Goal: Task Accomplishment & Management: Use online tool/utility

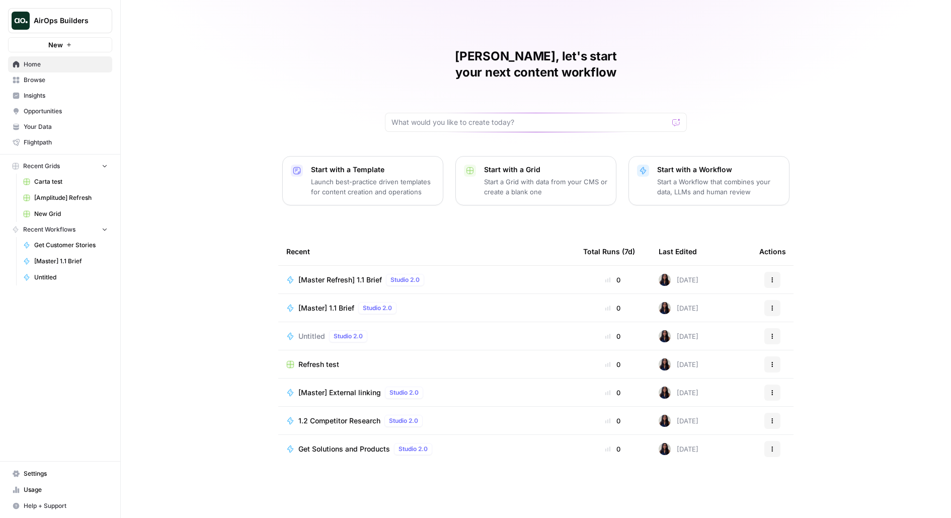
click at [96, 19] on div "AirOps Builders" at bounding box center [71, 21] width 75 height 10
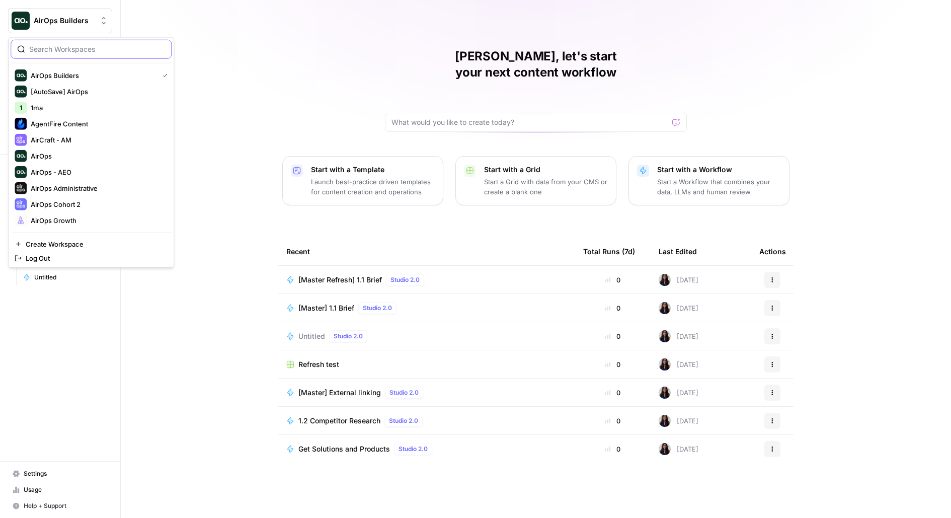
click at [87, 46] on input "search" at bounding box center [97, 49] width 136 height 10
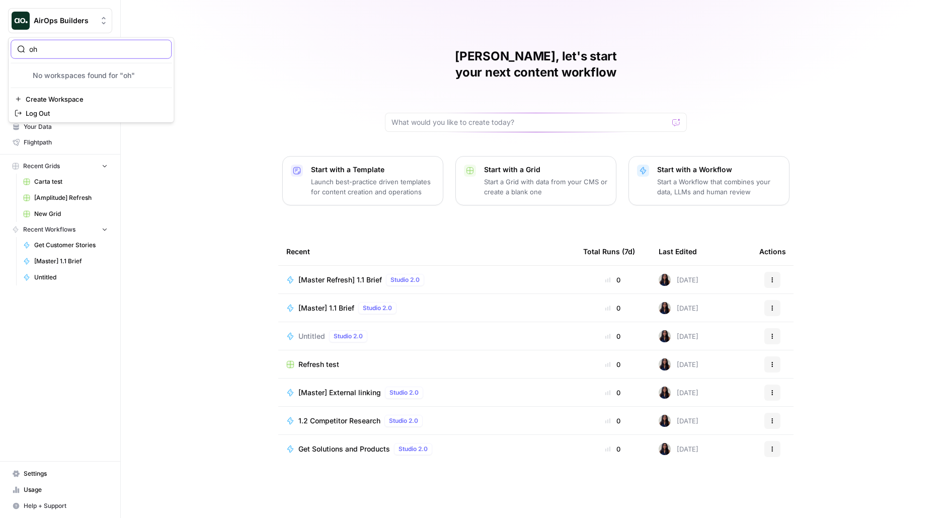
type input "o"
type input "pha"
click button "PhantomBuster" at bounding box center [91, 75] width 161 height 16
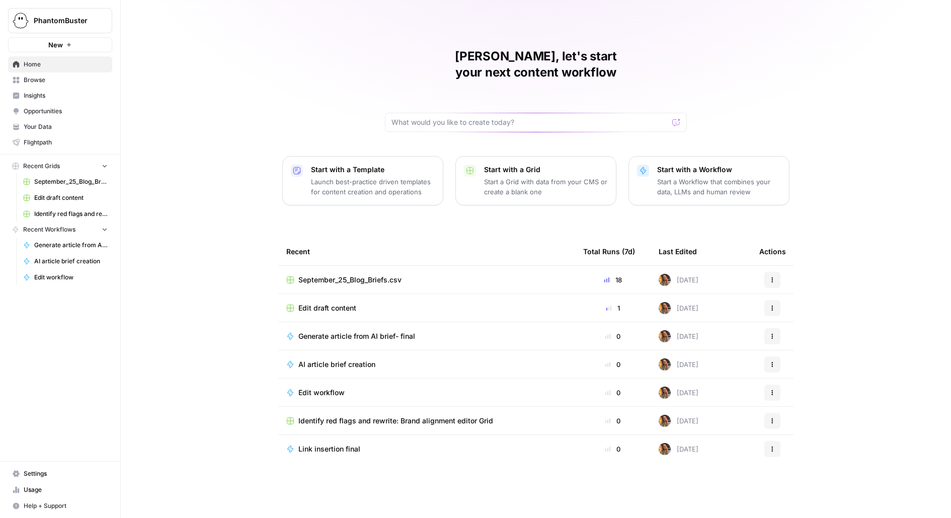
click at [348, 275] on span "September_25_Blog_Briefs.csv" at bounding box center [349, 280] width 103 height 10
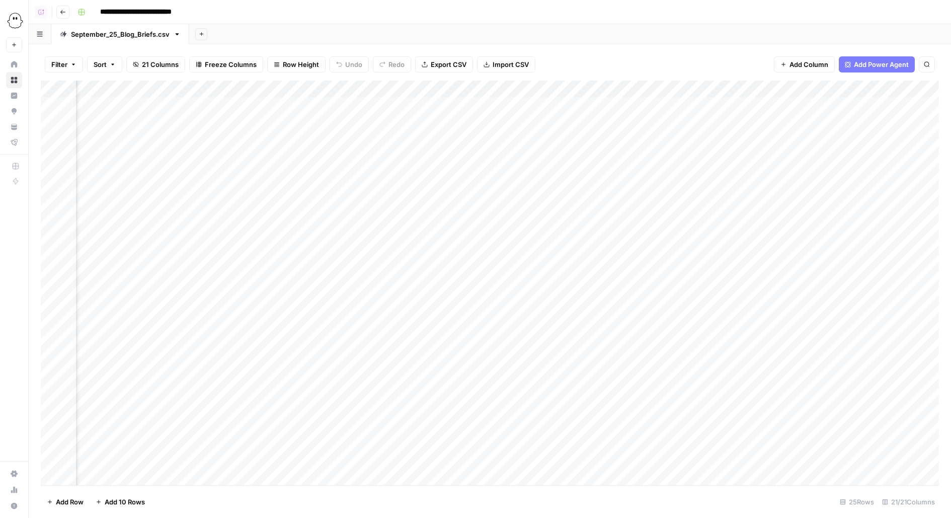
scroll to position [0, 1545]
click at [284, 107] on div "Add Column" at bounding box center [490, 282] width 898 height 404
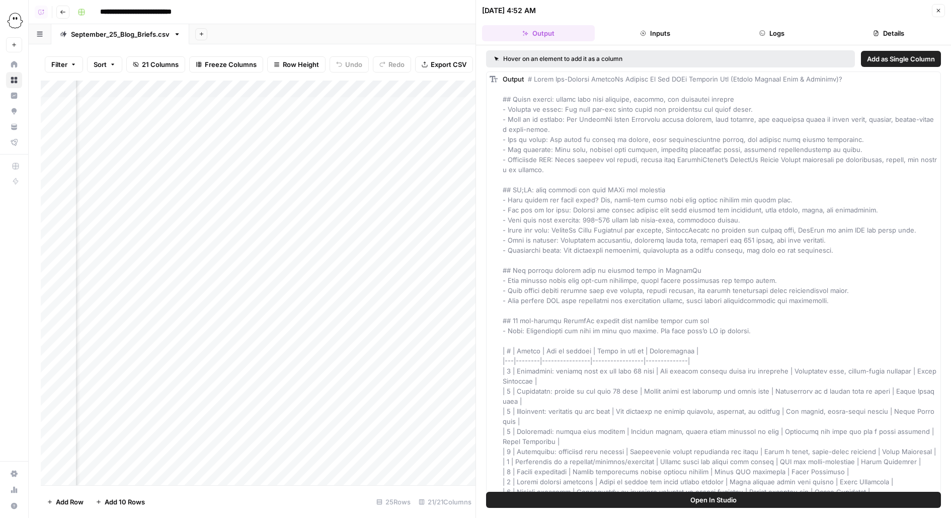
click at [796, 35] on button "Logs" at bounding box center [771, 33] width 113 height 16
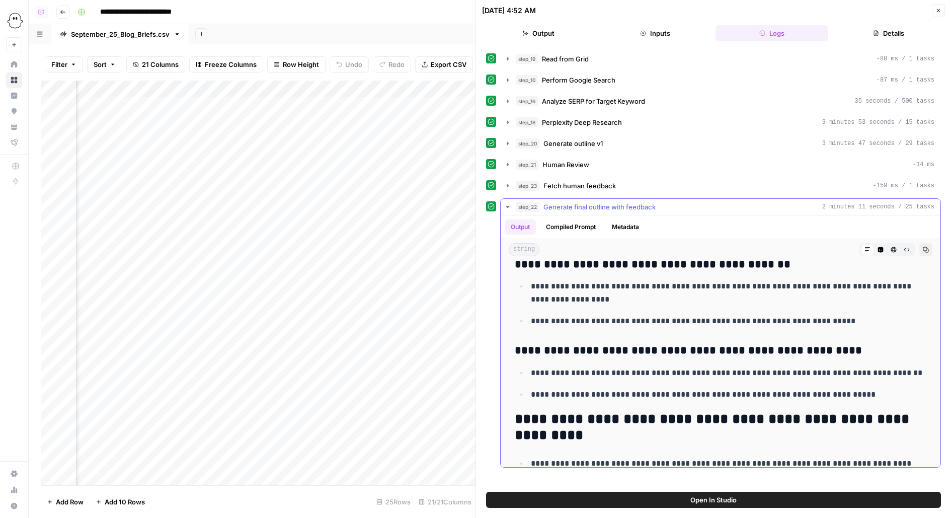
scroll to position [2612, 0]
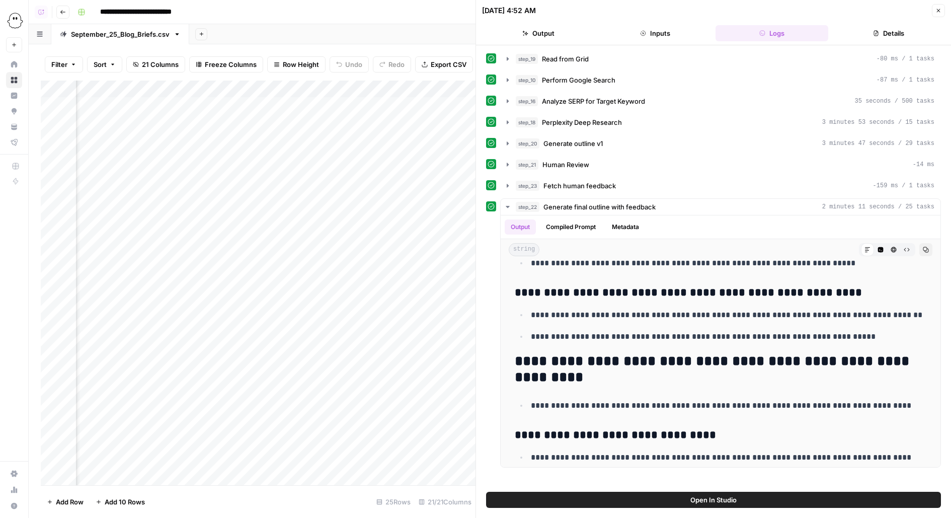
click at [936, 9] on icon "button" at bounding box center [938, 11] width 6 height 6
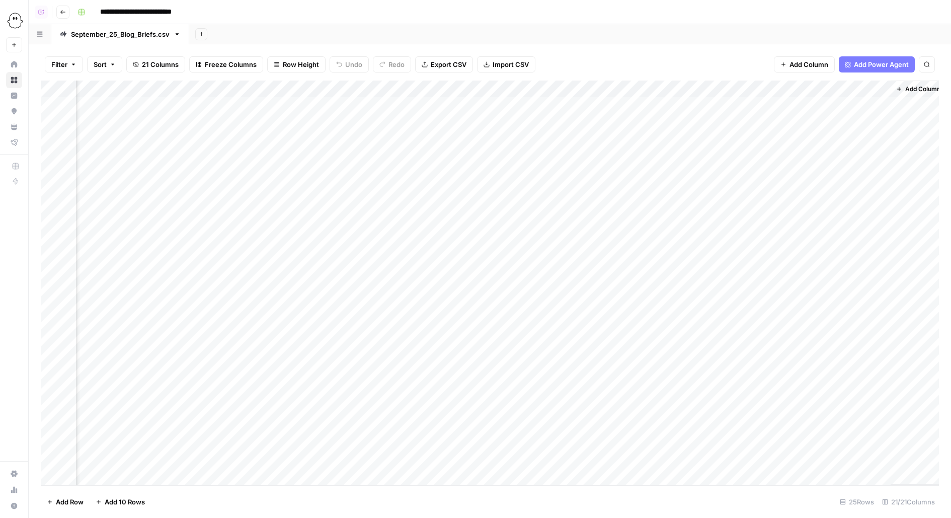
scroll to position [0, 1533]
click at [297, 95] on div "Add Column" at bounding box center [490, 282] width 898 height 404
click at [250, 188] on span "Edit Workflow" at bounding box center [265, 188] width 88 height 10
click at [764, 90] on div "Add Column" at bounding box center [490, 282] width 898 height 404
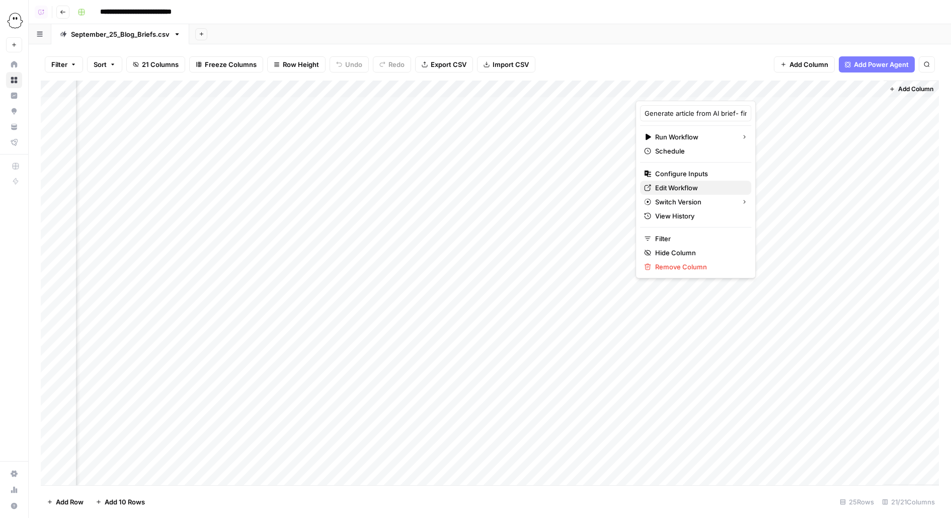
click at [698, 187] on span "Edit Workflow" at bounding box center [699, 188] width 88 height 10
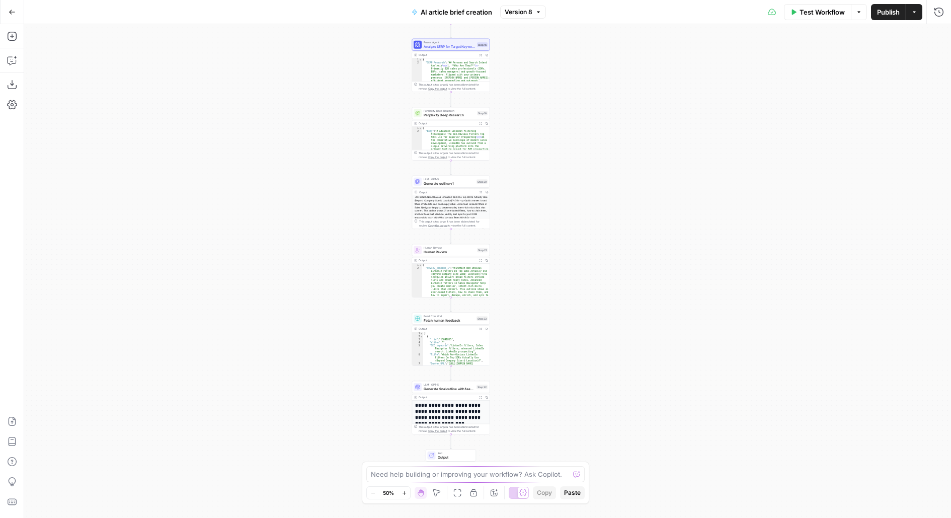
drag, startPoint x: 601, startPoint y: 283, endPoint x: 560, endPoint y: 172, distance: 118.4
click at [560, 172] on div "Workflow Set Inputs Inputs Read from Grid Read from Grid Step 19 Output Expand …" at bounding box center [487, 270] width 926 height 493
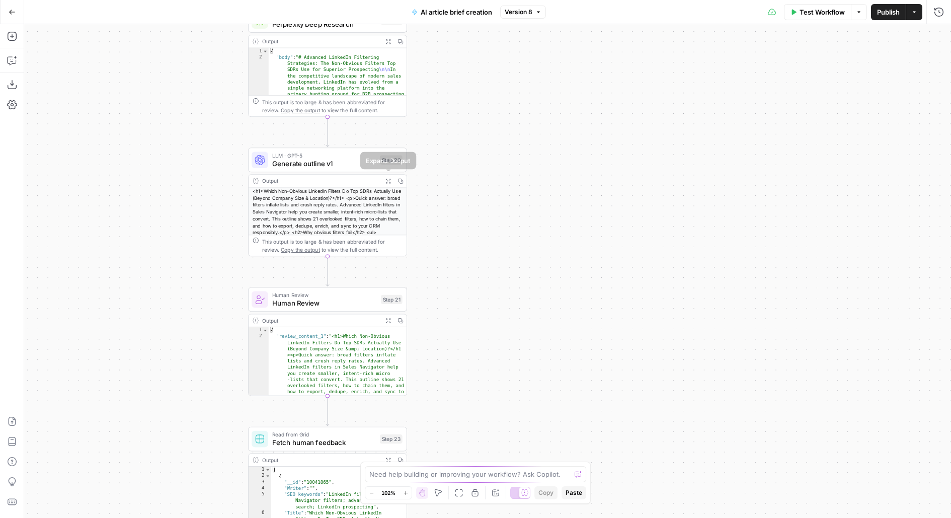
click at [387, 179] on icon "button" at bounding box center [388, 181] width 5 height 5
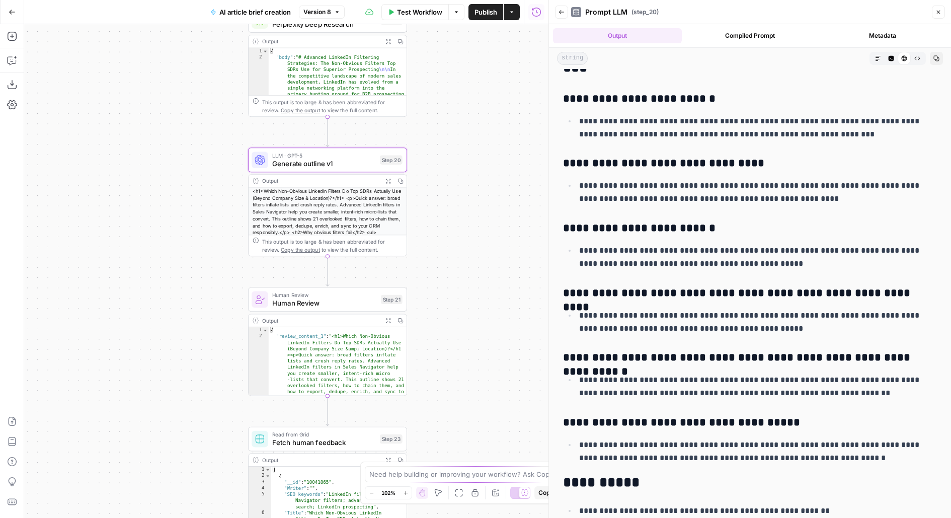
scroll to position [3901, 0]
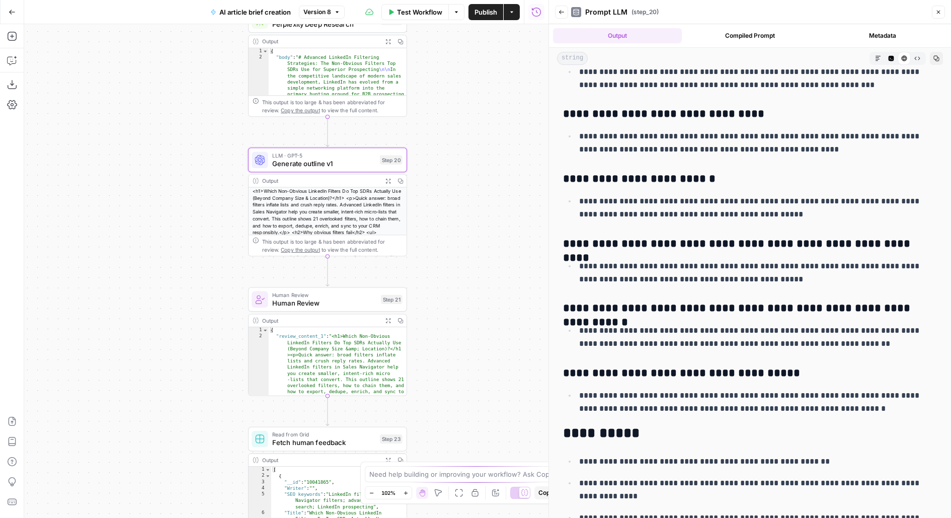
click at [314, 12] on span "Version 8" at bounding box center [317, 12] width 28 height 9
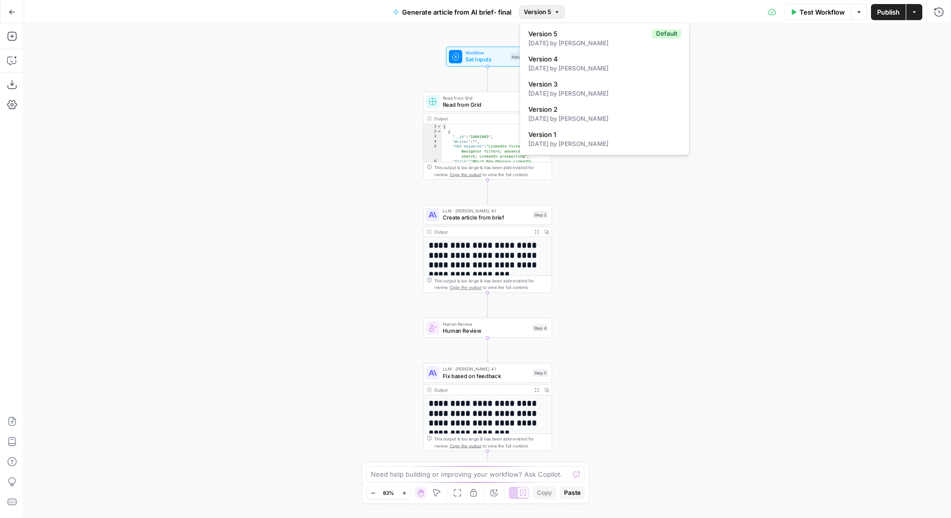
click at [537, 9] on span "Version 5" at bounding box center [537, 12] width 27 height 9
click at [10, 13] on icon "button" at bounding box center [12, 12] width 6 height 5
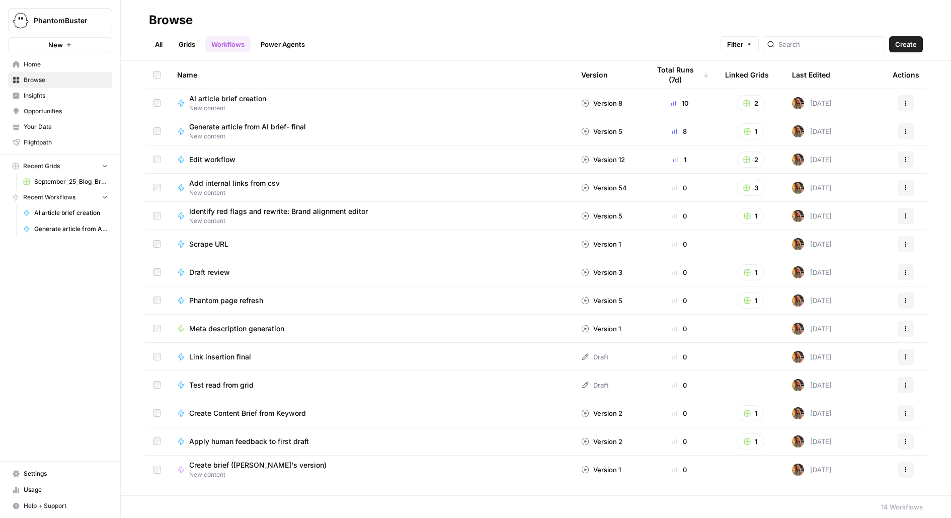
click at [183, 38] on link "Grids" at bounding box center [187, 44] width 29 height 16
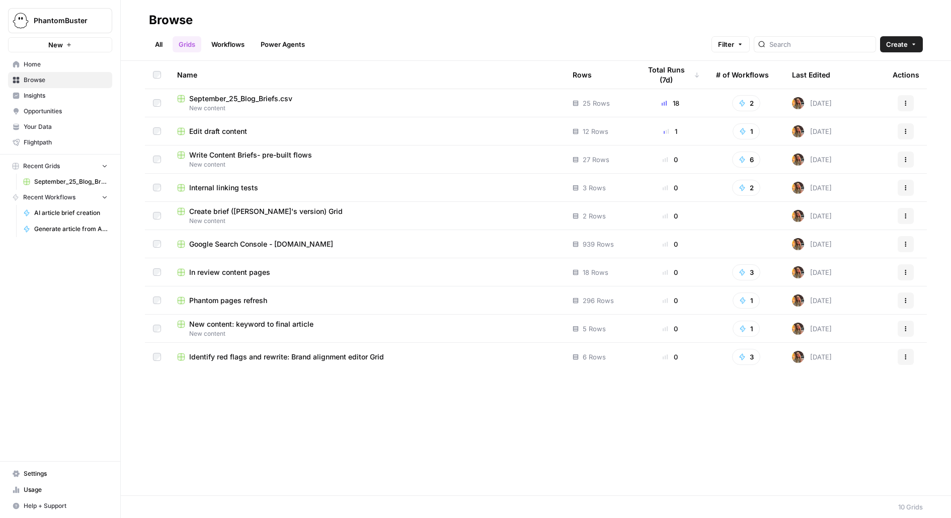
click at [155, 43] on link "All" at bounding box center [159, 44] width 20 height 16
